Goal: Task Accomplishment & Management: Complete application form

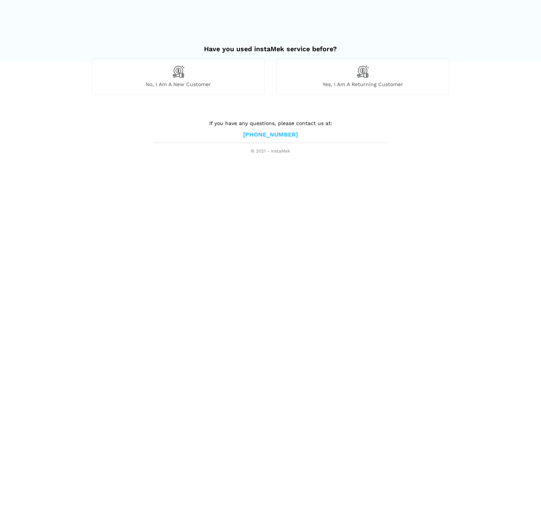
click at [172, 80] on div "No, I am a new customer" at bounding box center [178, 76] width 173 height 36
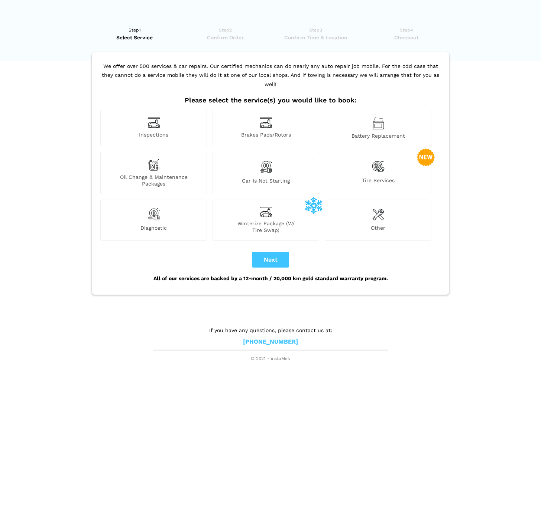
click at [156, 117] on img at bounding box center [153, 123] width 13 height 12
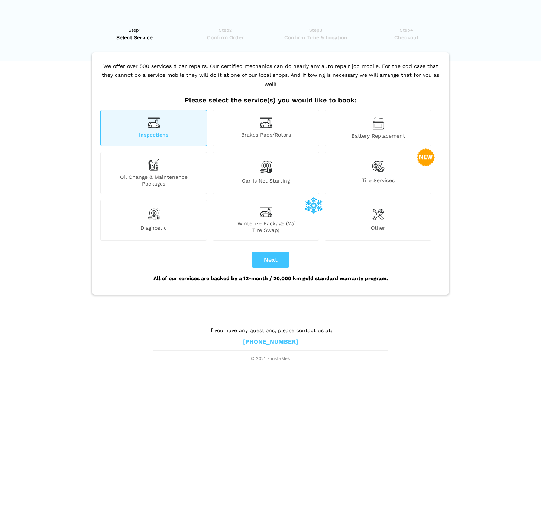
click at [155, 131] on span "Inspections" at bounding box center [154, 135] width 106 height 8
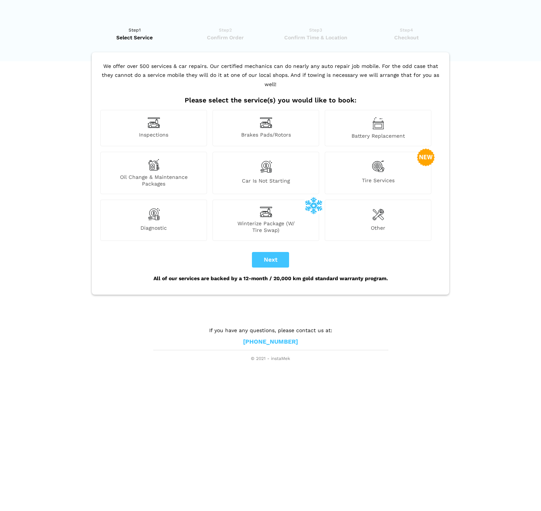
click at [152, 118] on img at bounding box center [153, 123] width 13 height 12
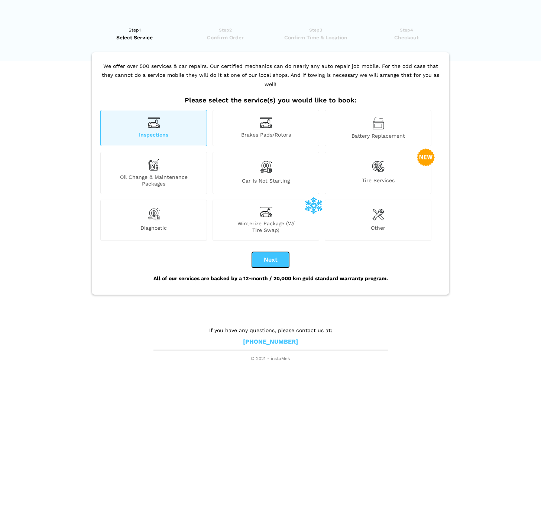
click at [263, 252] on button "Next" at bounding box center [270, 260] width 37 height 16
checkbox input "true"
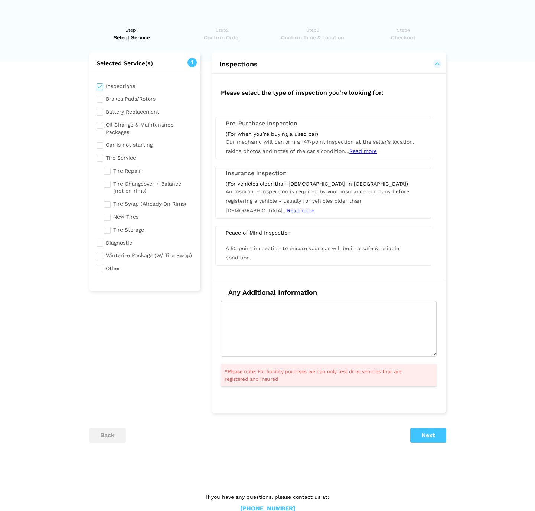
click at [365, 152] on span "Read more" at bounding box center [362, 151] width 27 height 6
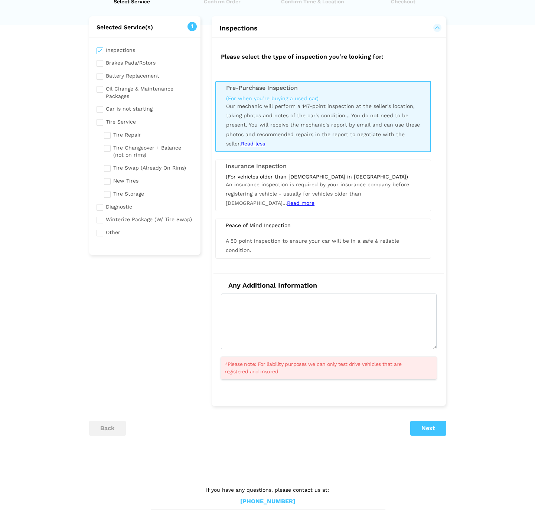
scroll to position [46, 0]
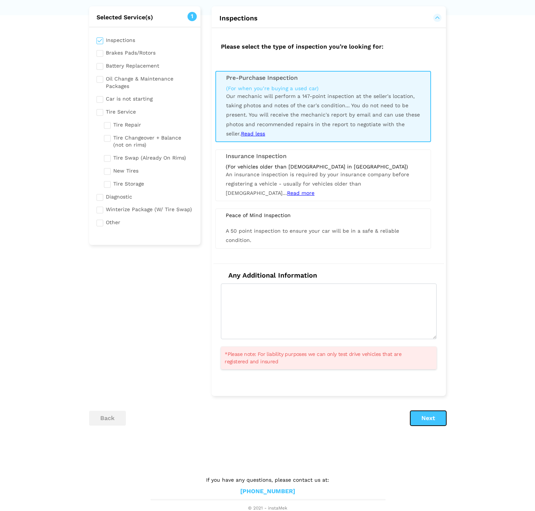
click at [427, 417] on button "Next" at bounding box center [428, 418] width 36 height 15
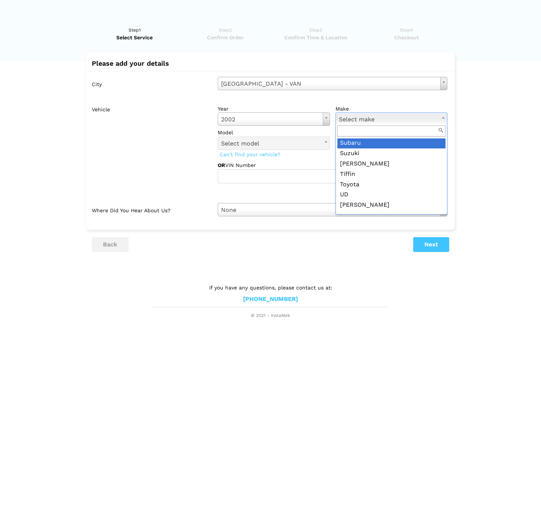
scroll to position [1073, 0]
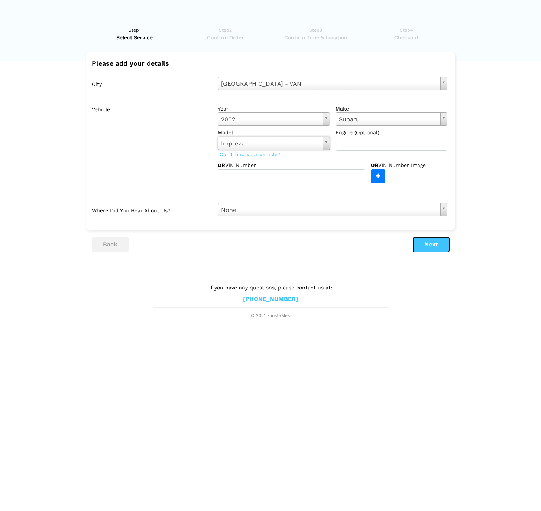
click at [442, 246] on button "Next" at bounding box center [431, 244] width 36 height 15
